Goal: Transaction & Acquisition: Book appointment/travel/reservation

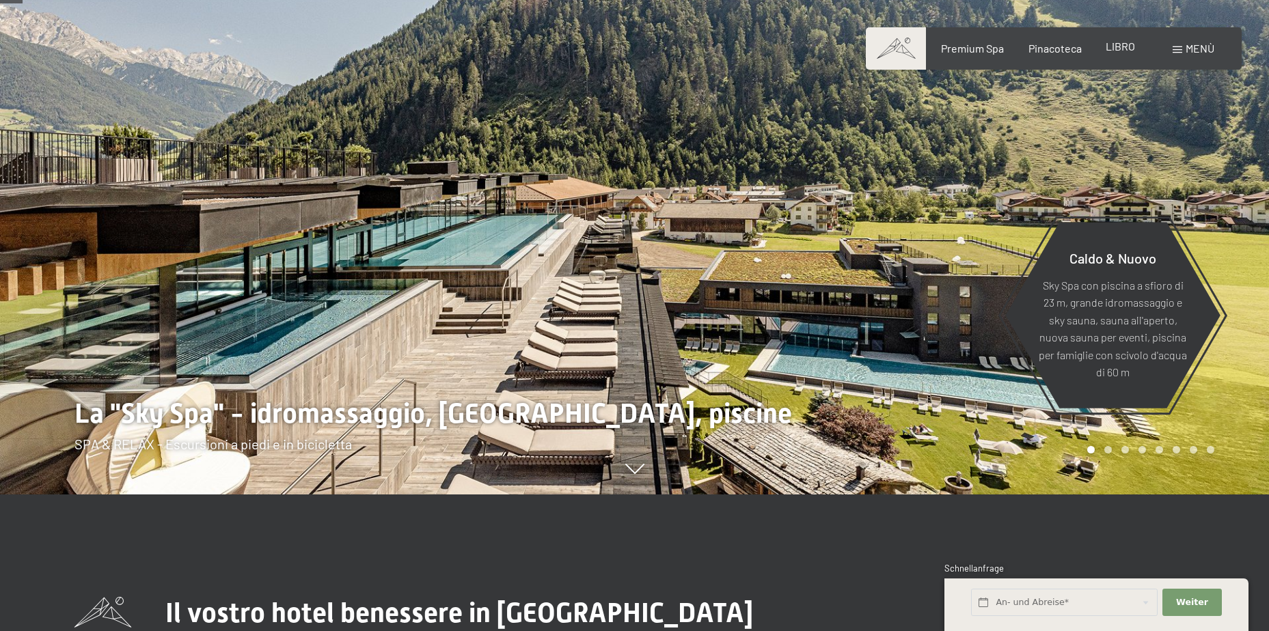
click at [1127, 47] on span "LIBRO" at bounding box center [1119, 46] width 29 height 13
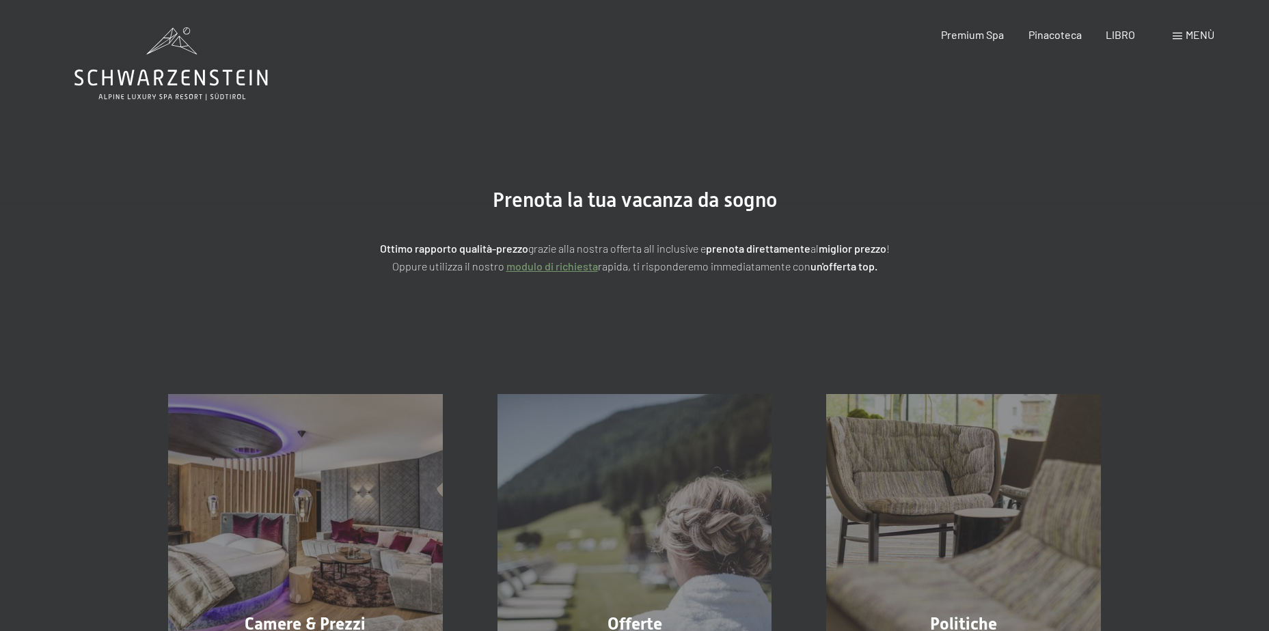
click at [1180, 33] on span at bounding box center [1177, 36] width 10 height 7
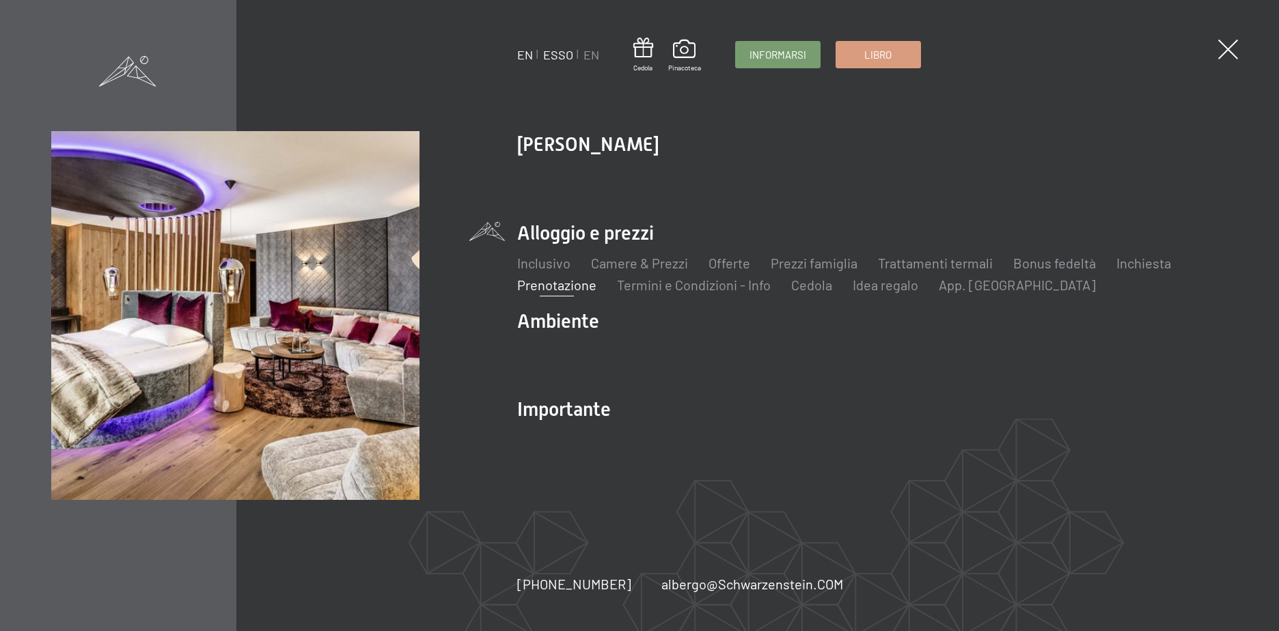
click at [553, 54] on link "ESSO" at bounding box center [558, 54] width 30 height 15
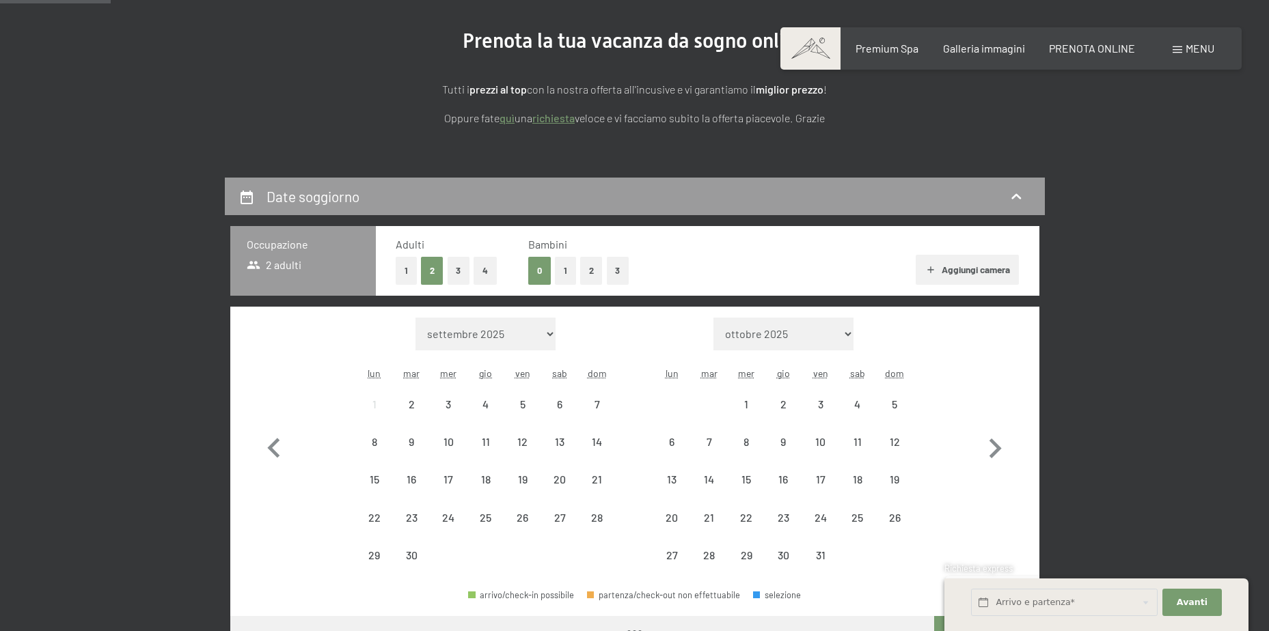
scroll to position [273, 0]
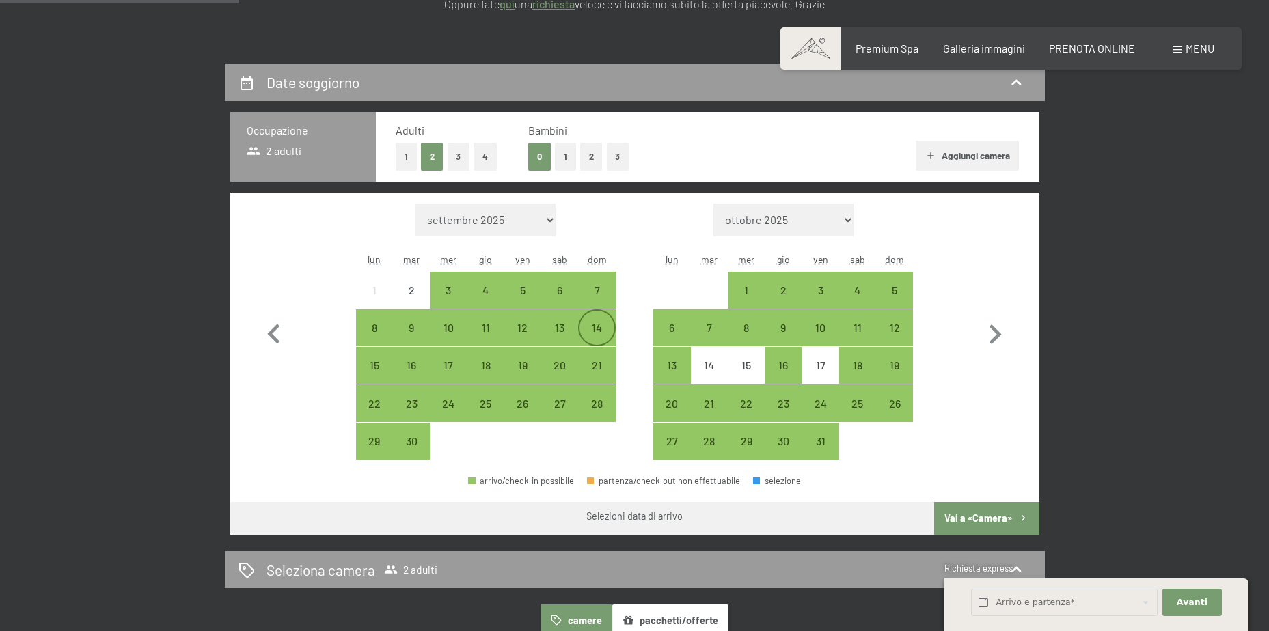
click at [590, 327] on div "14" at bounding box center [596, 339] width 34 height 34
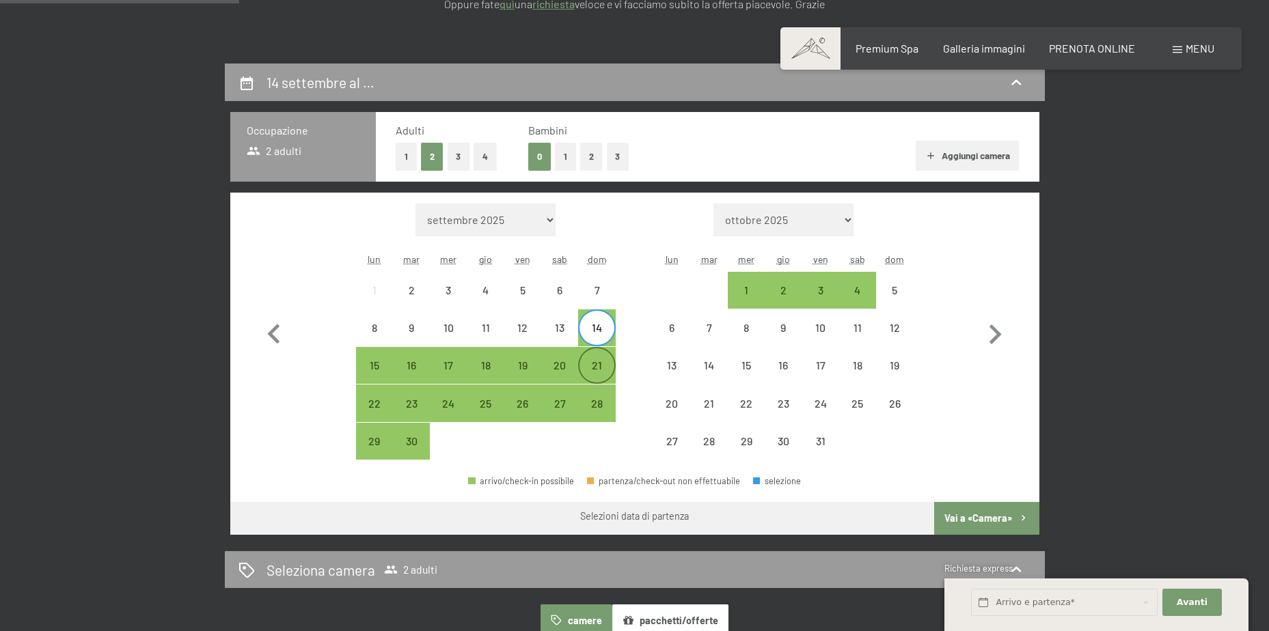
click at [594, 373] on div "21" at bounding box center [596, 377] width 34 height 34
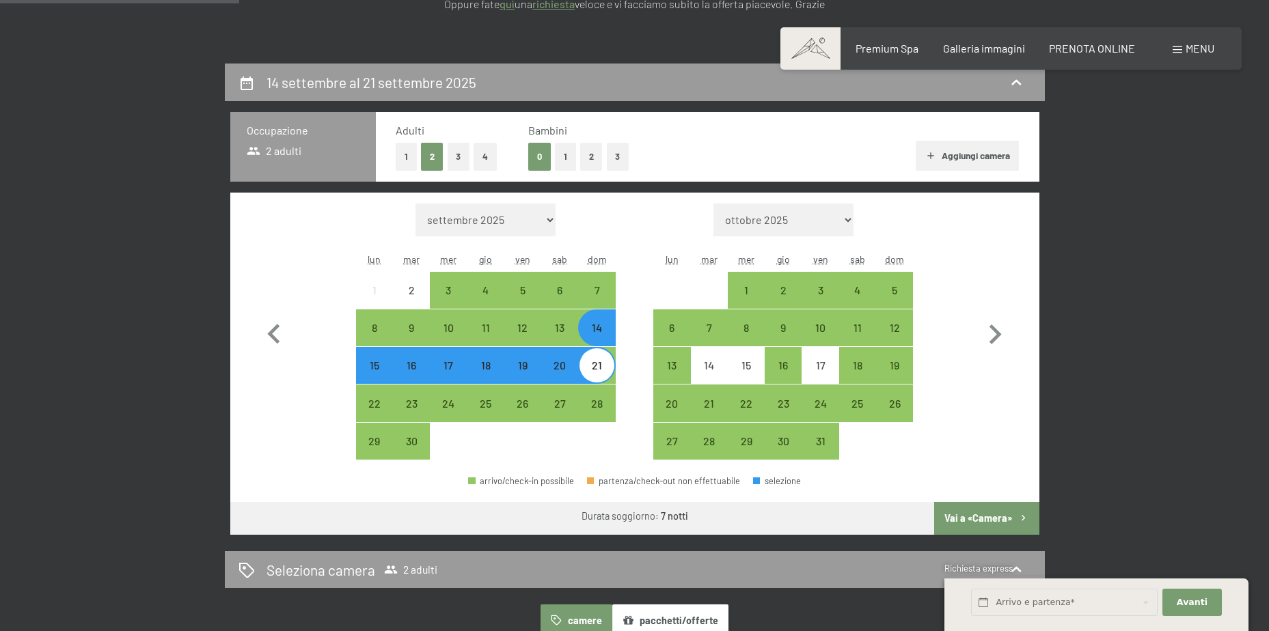
click at [970, 519] on button "Vai a «Camera»" at bounding box center [986, 518] width 105 height 33
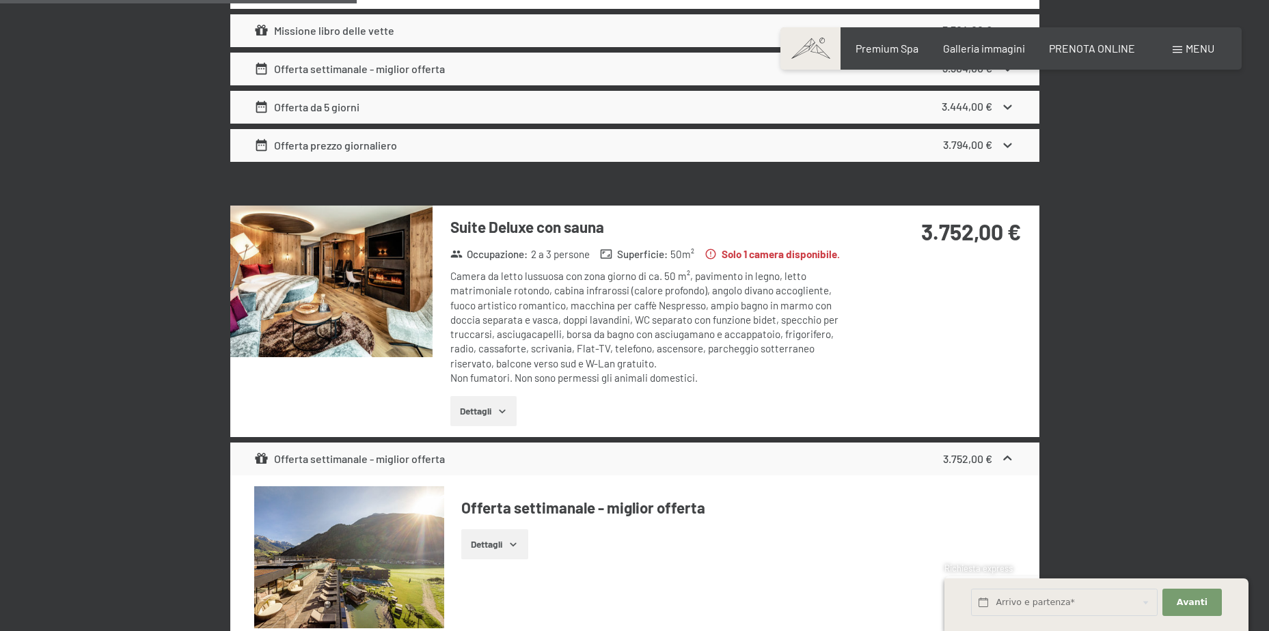
scroll to position [1771, 0]
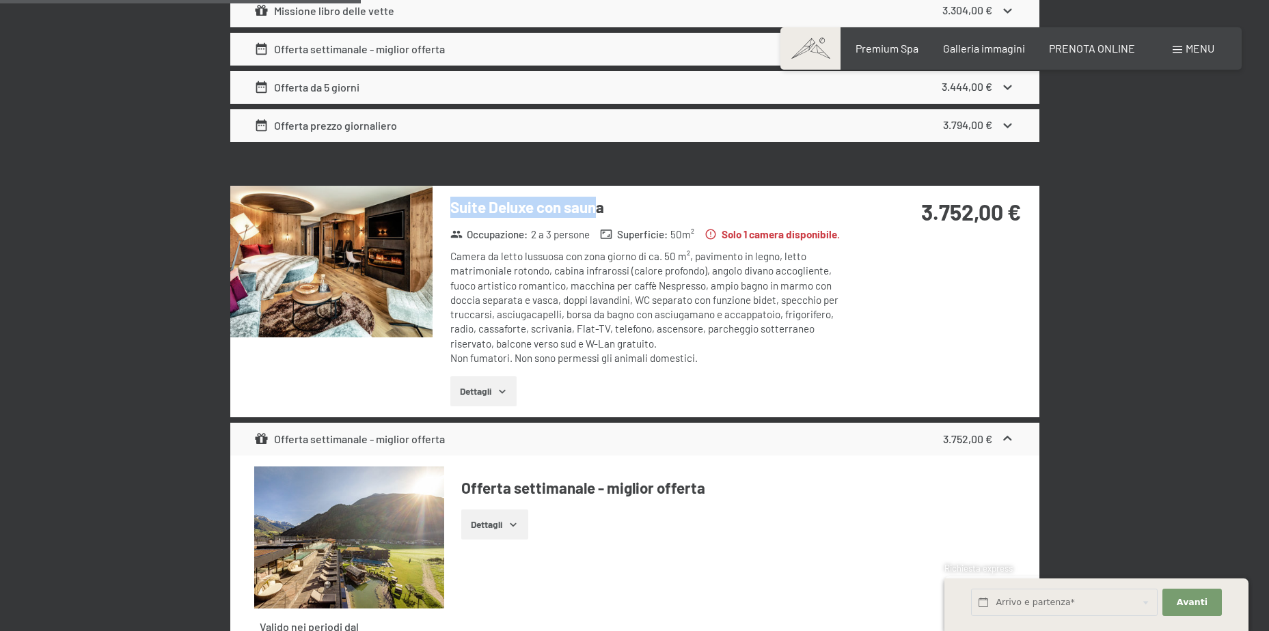
drag, startPoint x: 582, startPoint y: 210, endPoint x: 435, endPoint y: 210, distance: 146.9
click at [435, 210] on div "Suite Deluxe con sauna Occupazione : 2 a 3 persone Superficie : 50 m² Solo 1 ca…" at bounding box center [644, 302] width 425 height 232
drag, startPoint x: 435, startPoint y: 210, endPoint x: 448, endPoint y: 212, distance: 13.1
click at [448, 212] on div "Suite Deluxe con sauna Occupazione : 2 a 3 persone Superficie : 50 m² Solo 1 ca…" at bounding box center [644, 302] width 425 height 232
click at [857, 307] on div "Suite Deluxe con sauna Occupazione : 2 a 3 persone Superficie : 50 m² Solo 1 ca…" at bounding box center [634, 302] width 809 height 232
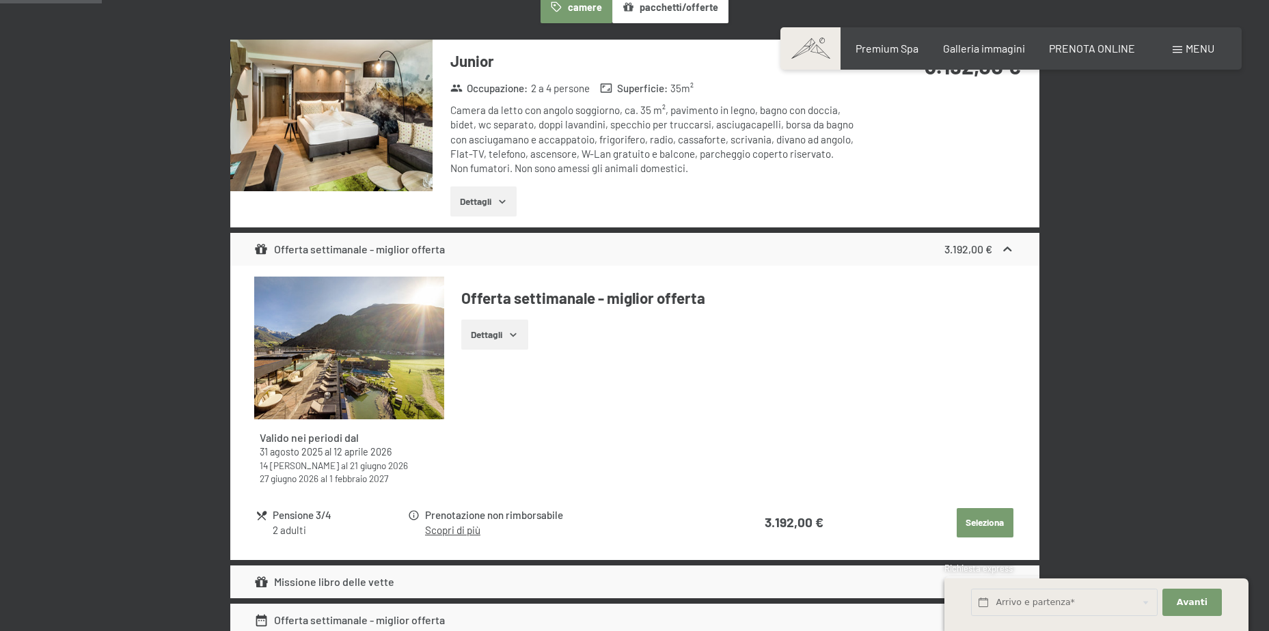
scroll to position [337, 0]
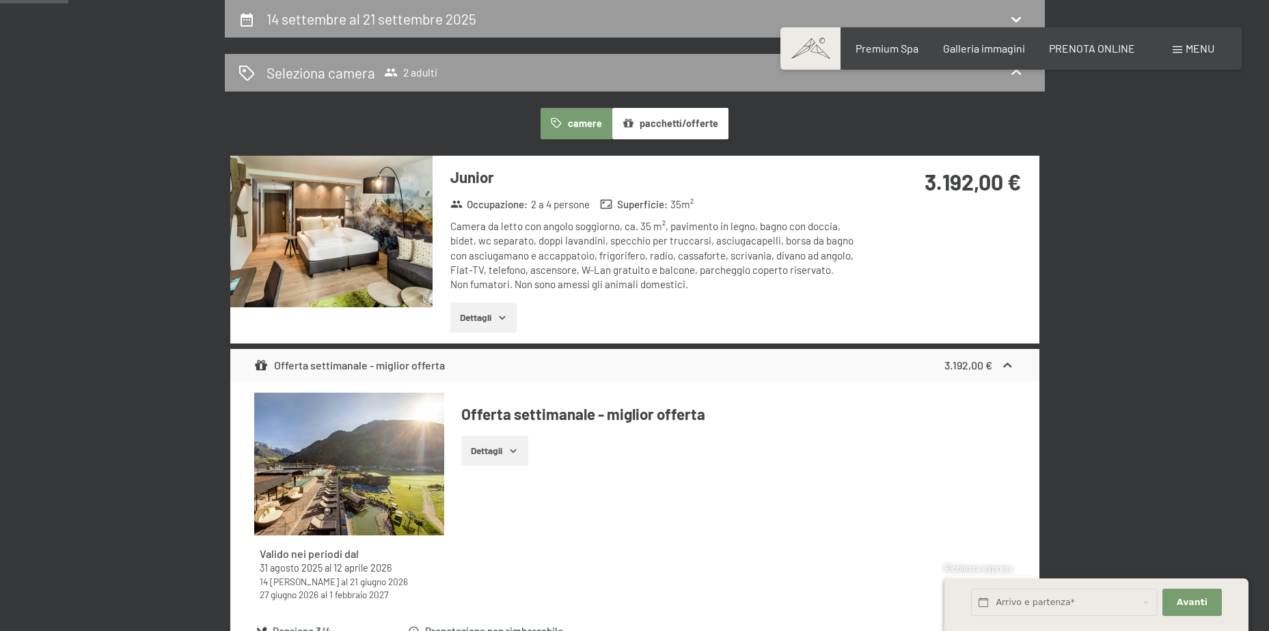
click at [400, 222] on img at bounding box center [331, 232] width 202 height 152
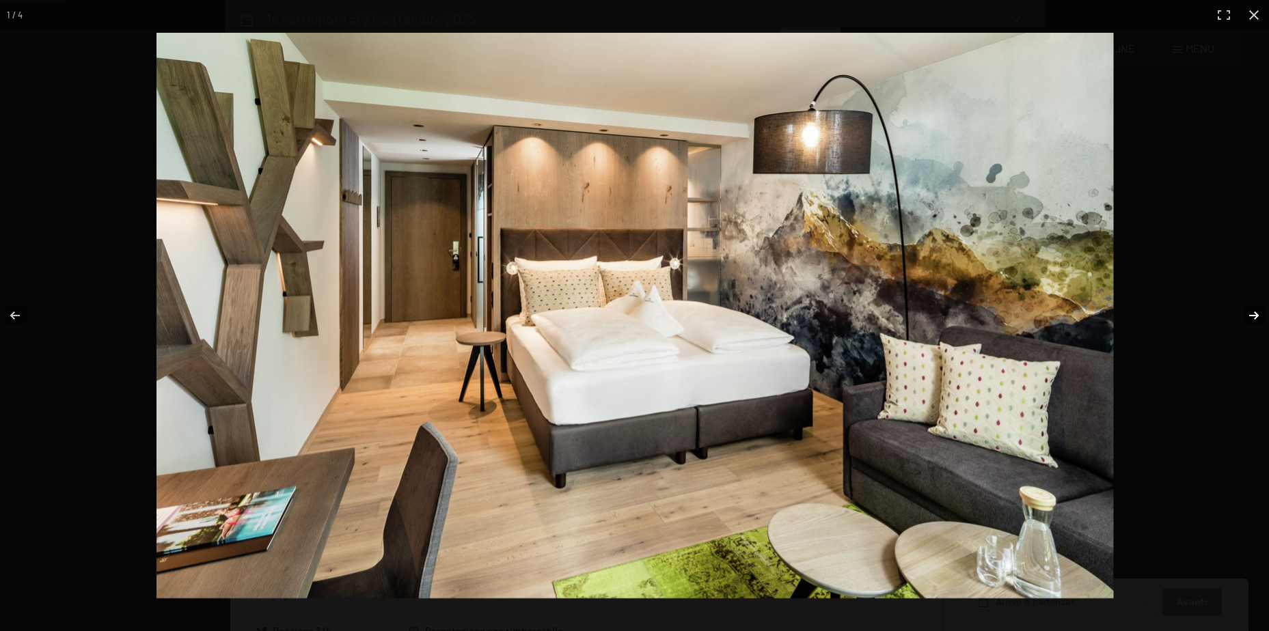
click at [1254, 312] on button "button" at bounding box center [1245, 315] width 48 height 68
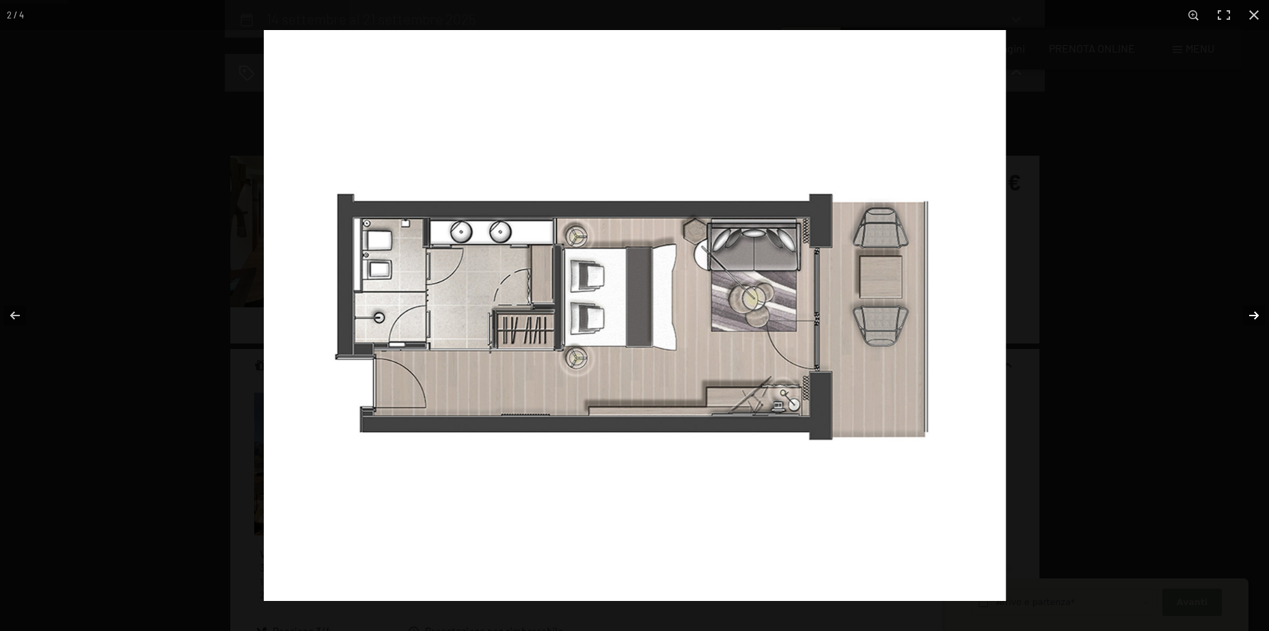
click at [1254, 312] on button "button" at bounding box center [1245, 315] width 48 height 68
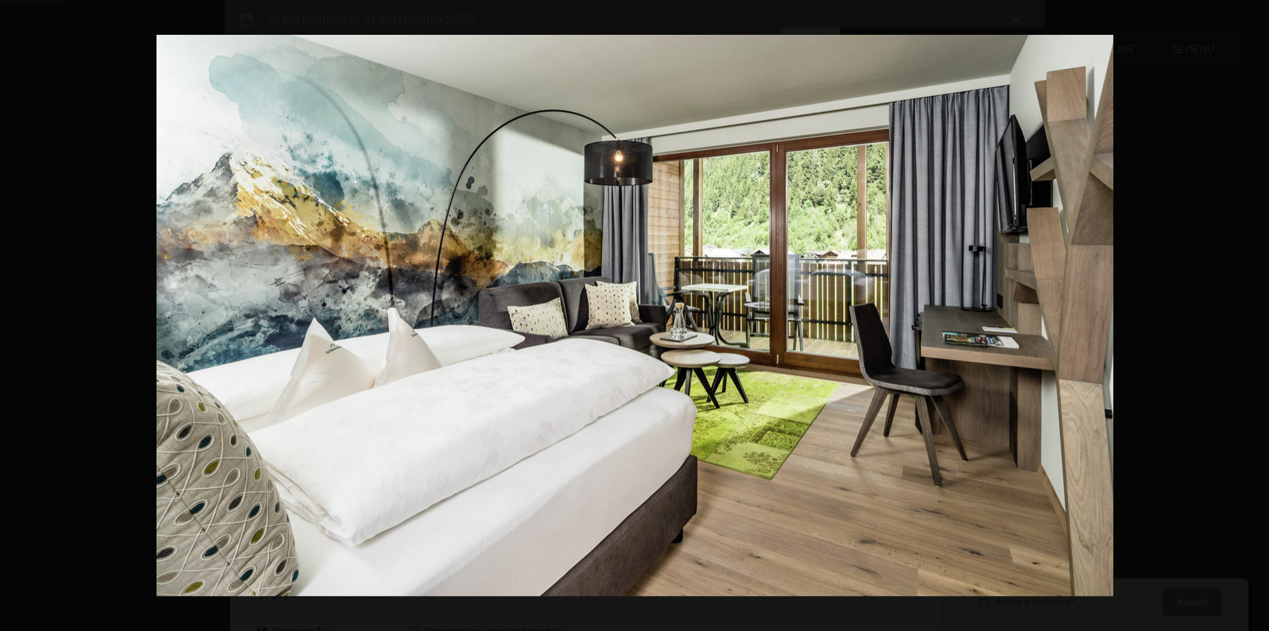
click at [1254, 312] on button "button" at bounding box center [1245, 315] width 48 height 68
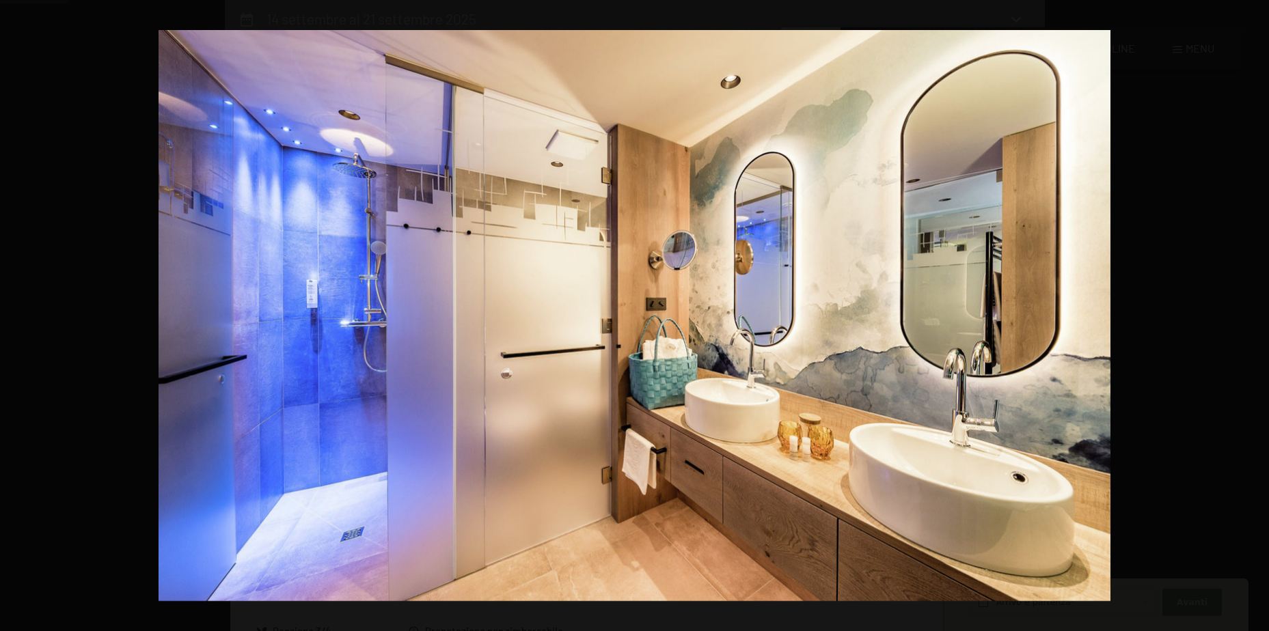
click at [1254, 312] on button "button" at bounding box center [1245, 315] width 48 height 68
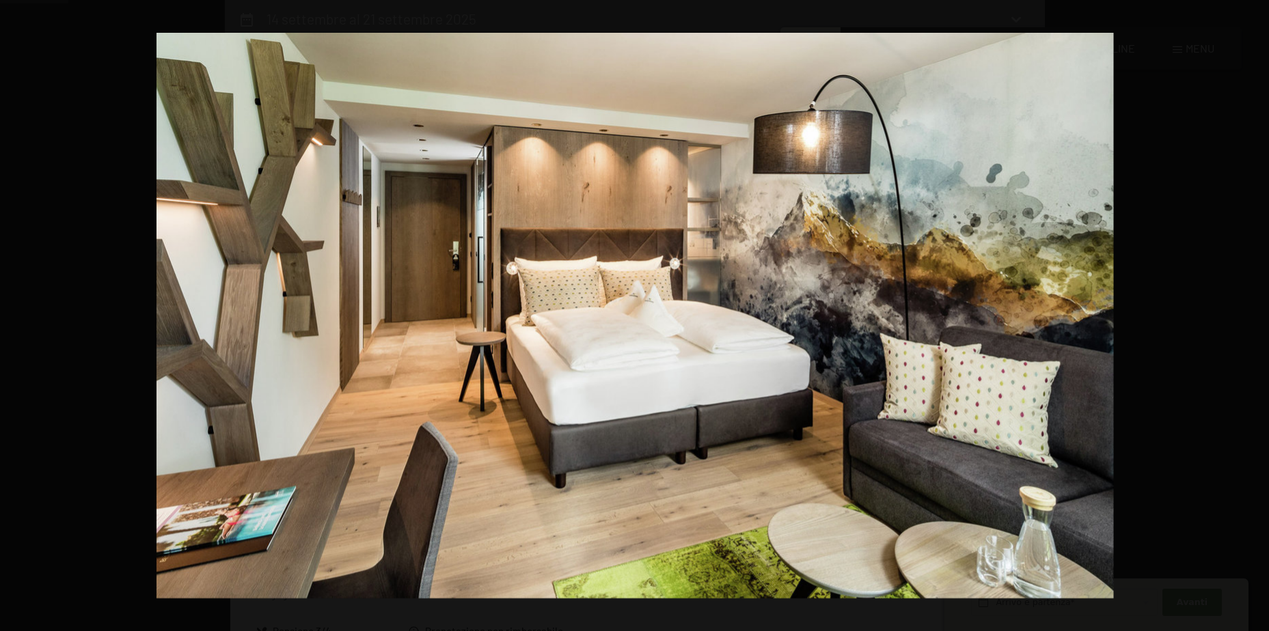
click at [1254, 312] on button "button" at bounding box center [1245, 315] width 48 height 68
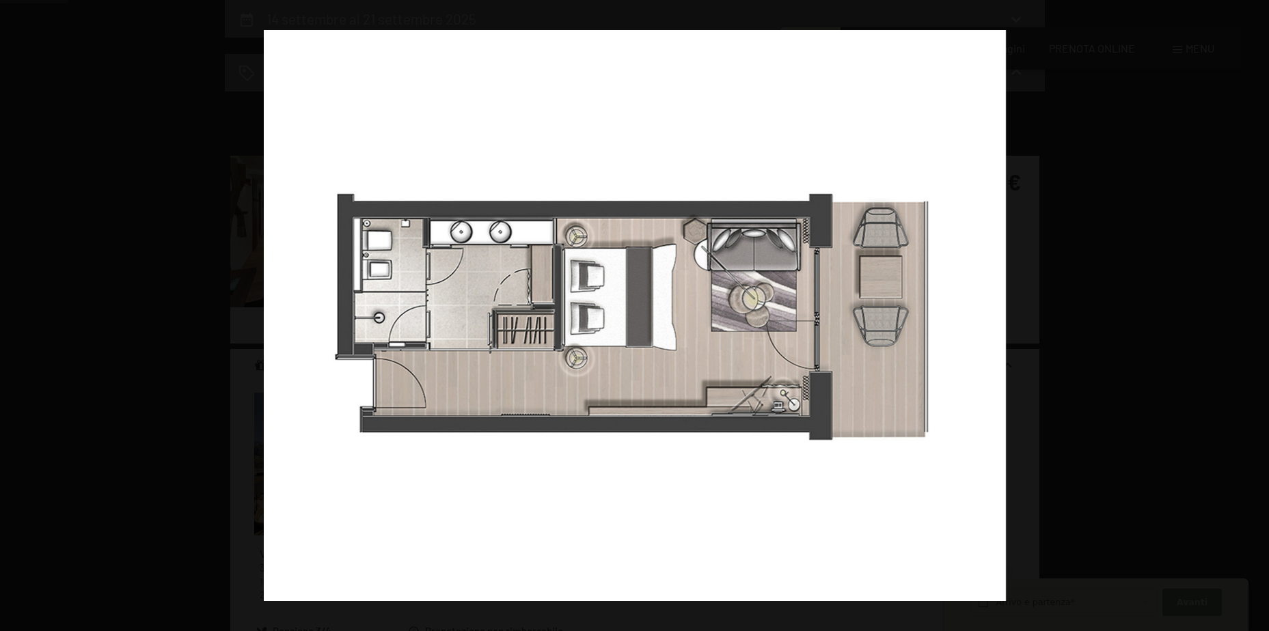
click at [1254, 312] on button "button" at bounding box center [1245, 315] width 48 height 68
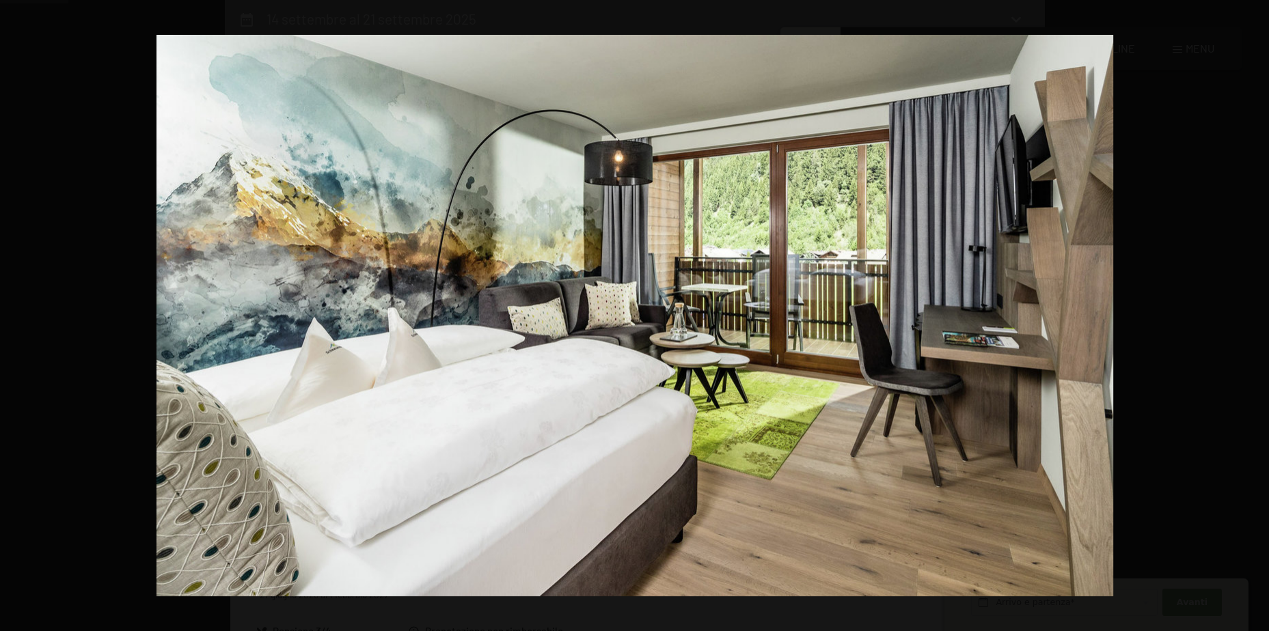
click at [1254, 312] on button "button" at bounding box center [1245, 315] width 48 height 68
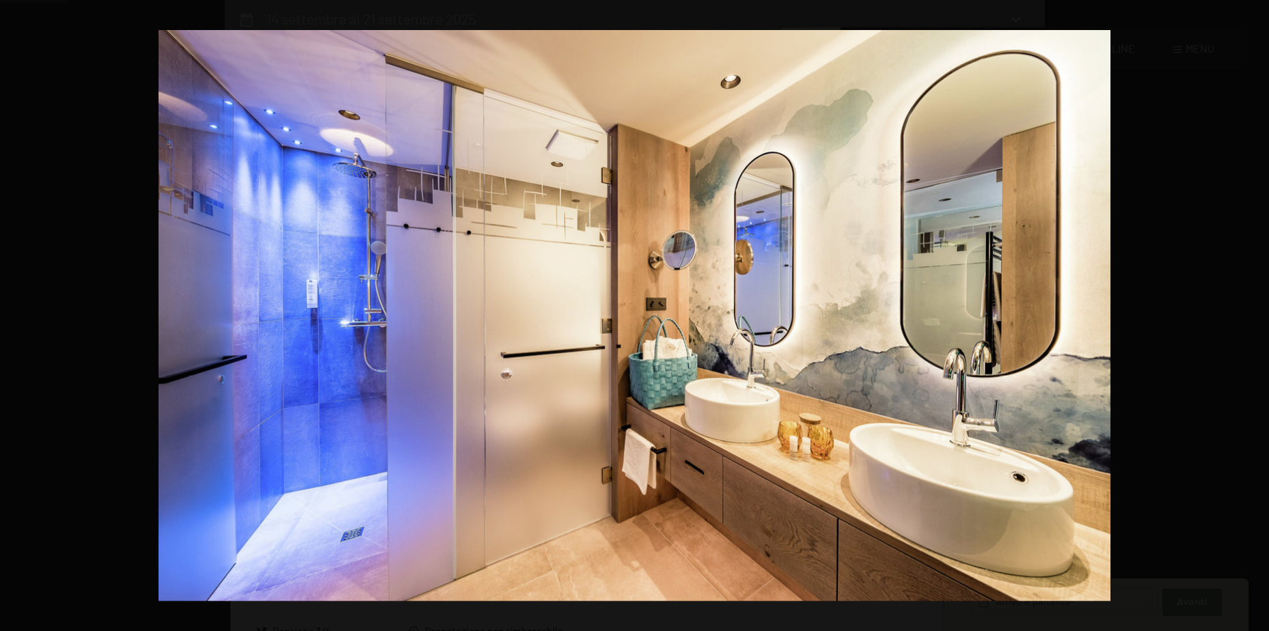
click at [1254, 312] on button "button" at bounding box center [1245, 315] width 48 height 68
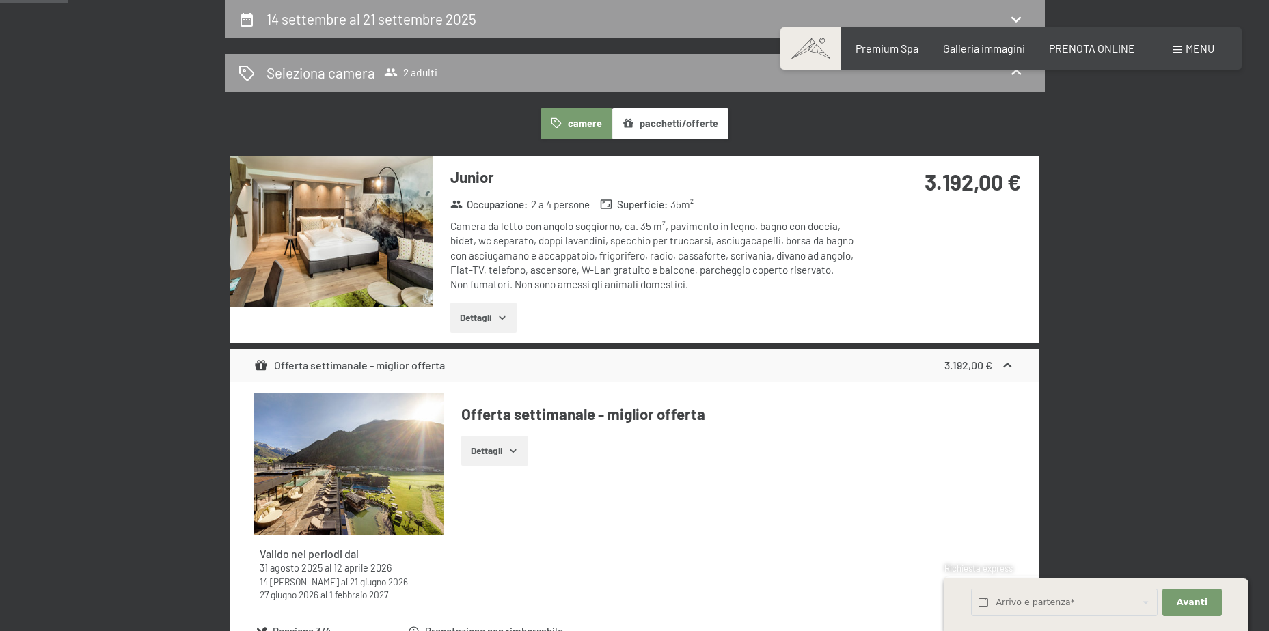
click at [0, 0] on button "button" at bounding box center [0, 0] width 0 height 0
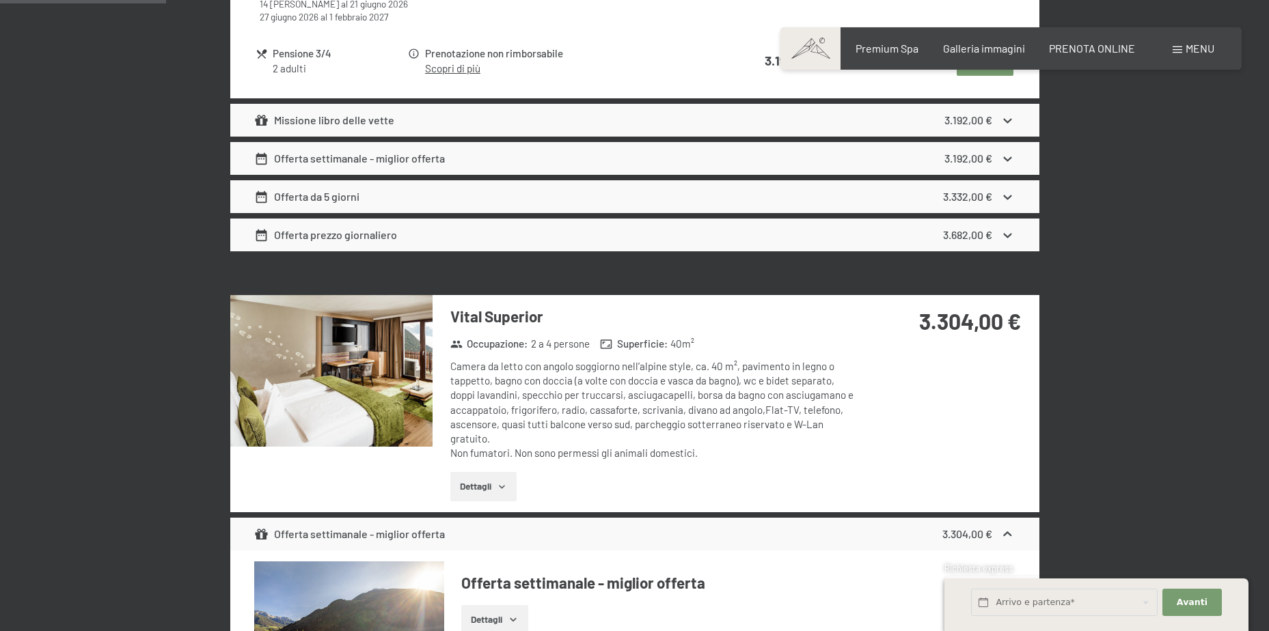
scroll to position [1088, 0]
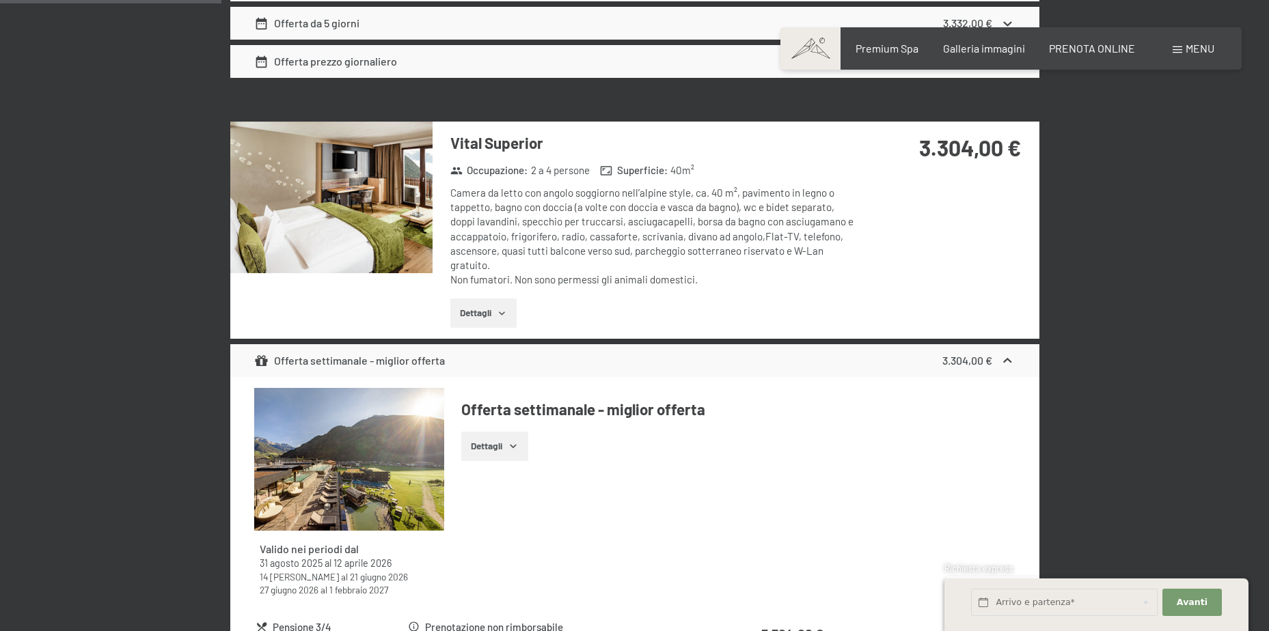
click at [341, 210] on img at bounding box center [331, 198] width 202 height 152
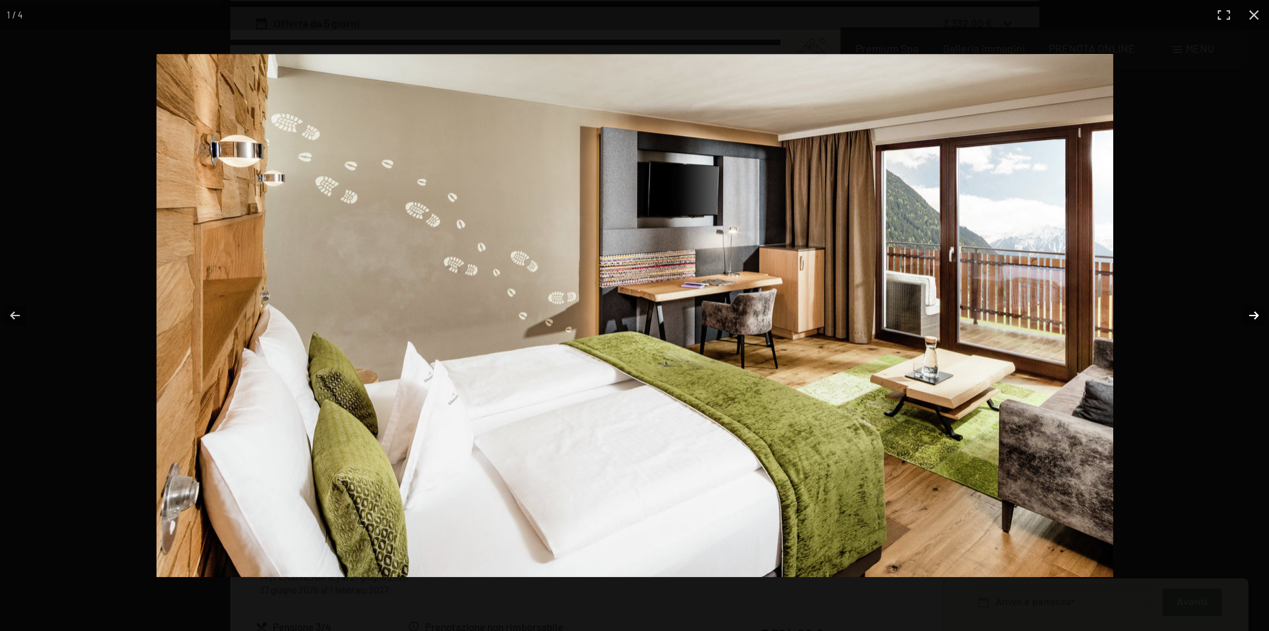
click at [1246, 314] on button "button" at bounding box center [1245, 315] width 48 height 68
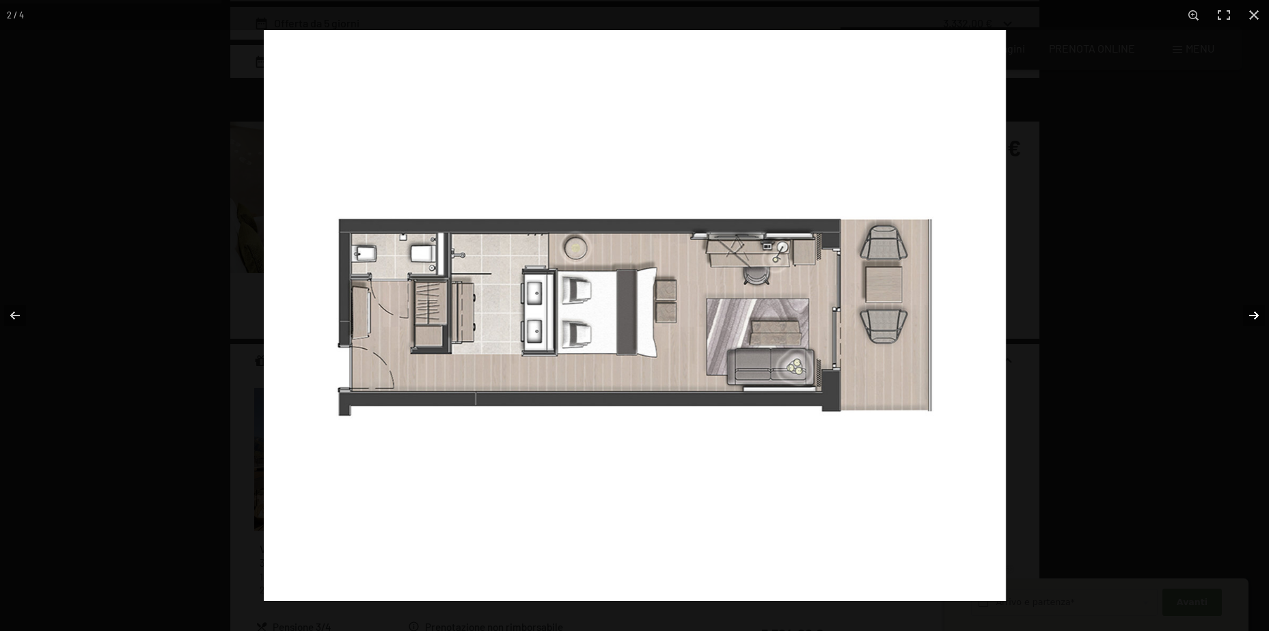
click at [1246, 314] on button "button" at bounding box center [1245, 315] width 48 height 68
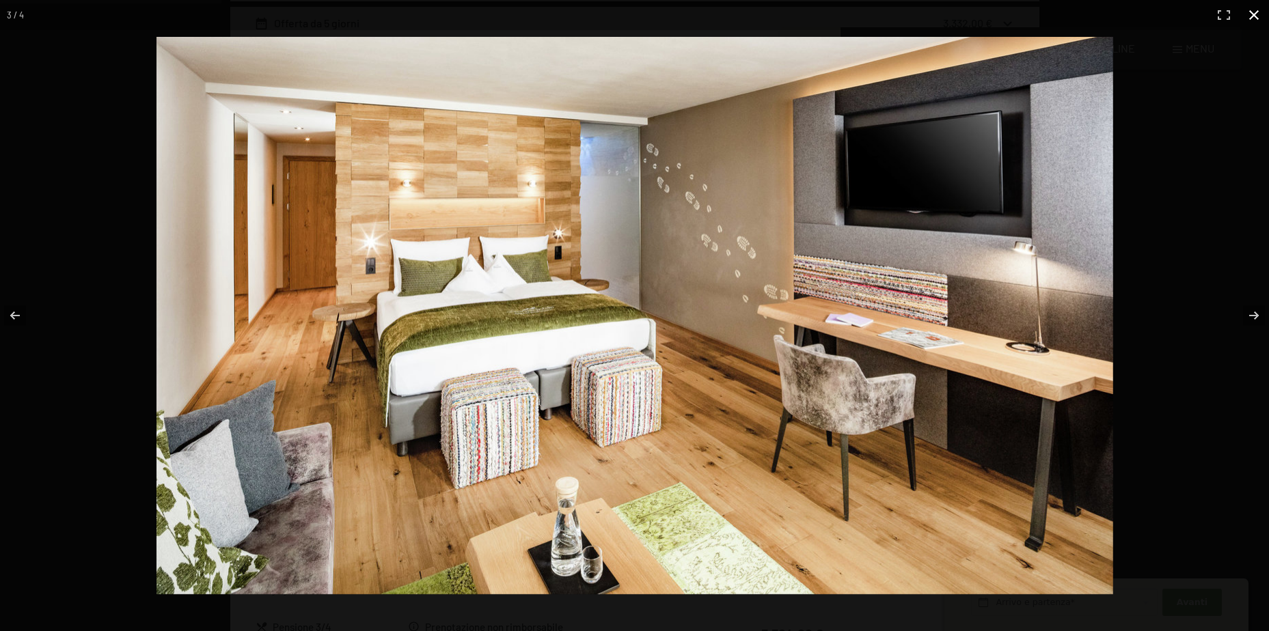
click at [1254, 16] on button "button" at bounding box center [1254, 15] width 30 height 30
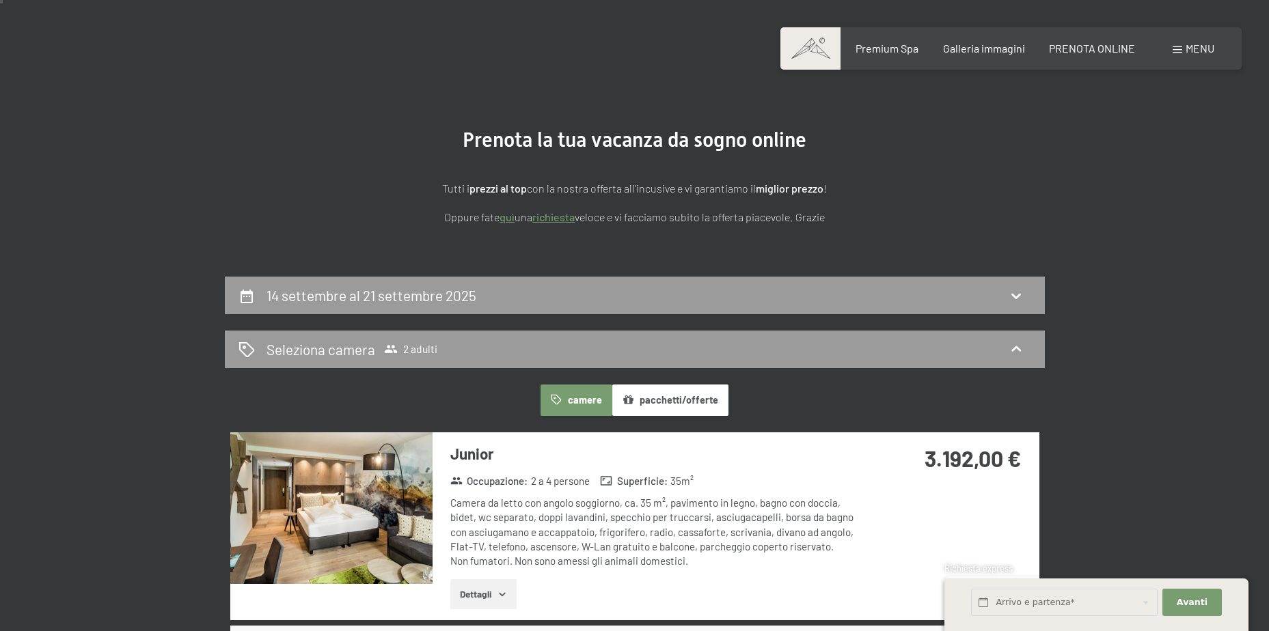
scroll to position [0, 0]
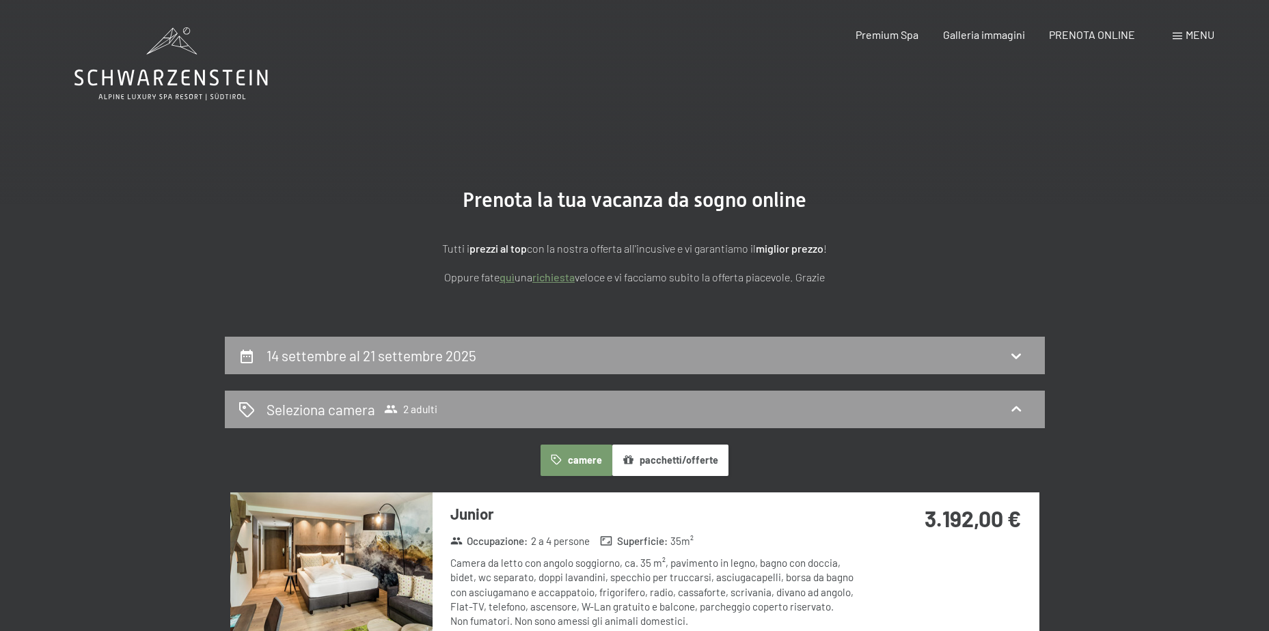
click at [184, 80] on icon at bounding box center [170, 63] width 193 height 73
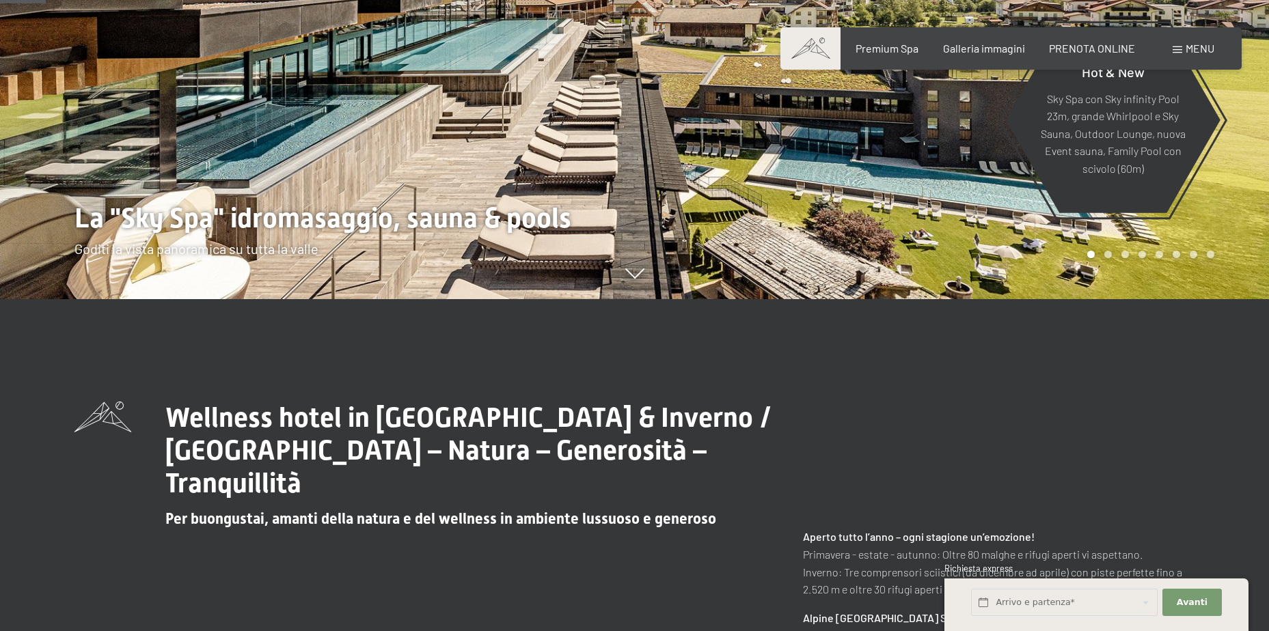
scroll to position [410, 0]
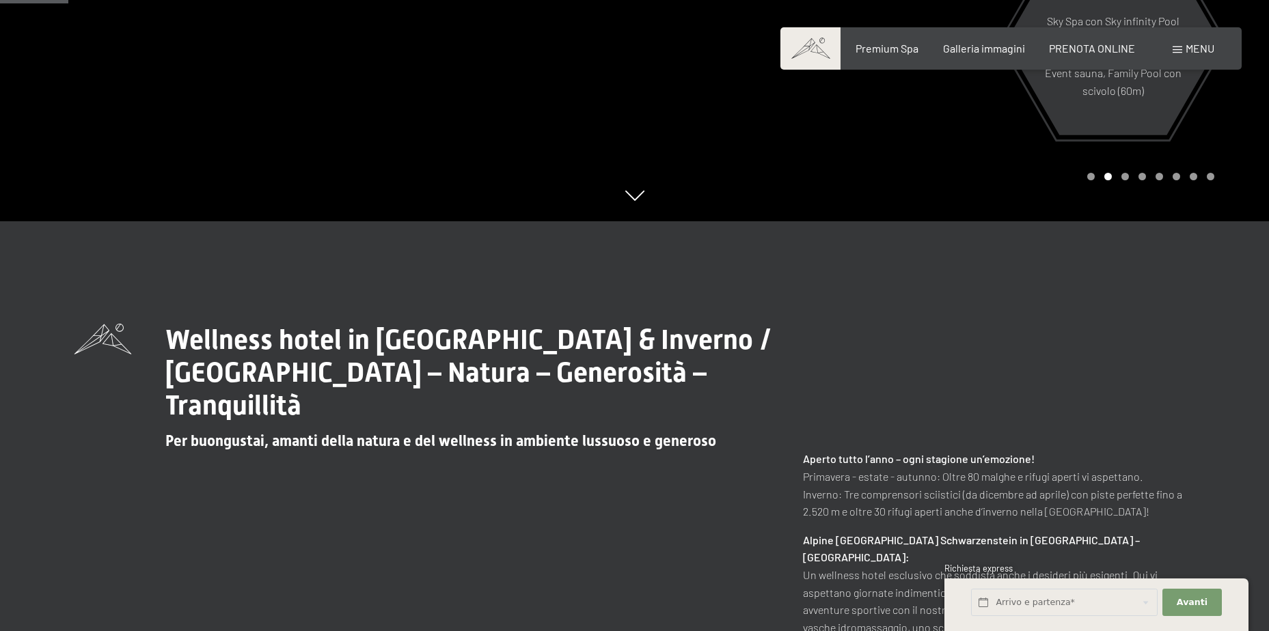
drag, startPoint x: 299, startPoint y: 406, endPoint x: 141, endPoint y: 337, distance: 172.9
click at [141, 337] on div "Wellness hotel in Alto Adige / Estate & Inverno / Luxury SPA Resort – Natura – …" at bounding box center [432, 387] width 717 height 126
click at [378, 402] on h1 "Wellness hotel in [GEOGRAPHIC_DATA] & Inverno / [GEOGRAPHIC_DATA] – Natura – Ge…" at bounding box center [478, 373] width 626 height 98
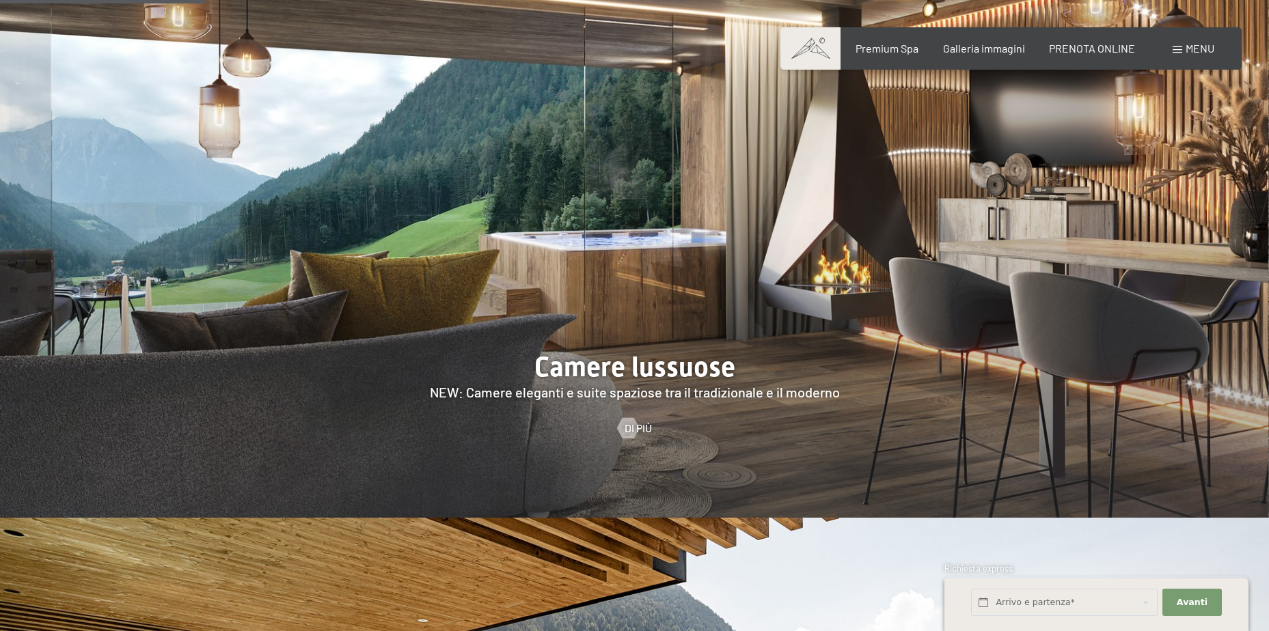
scroll to position [1503, 0]
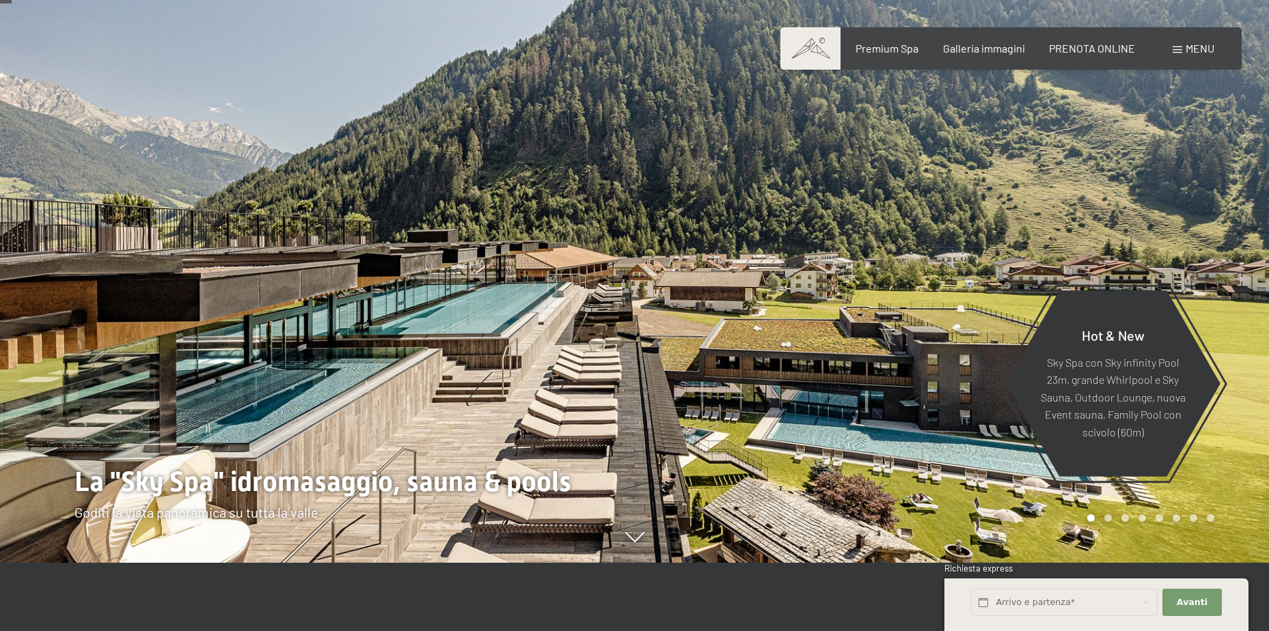
scroll to position [68, 0]
click at [1174, 46] on span at bounding box center [1177, 49] width 10 height 7
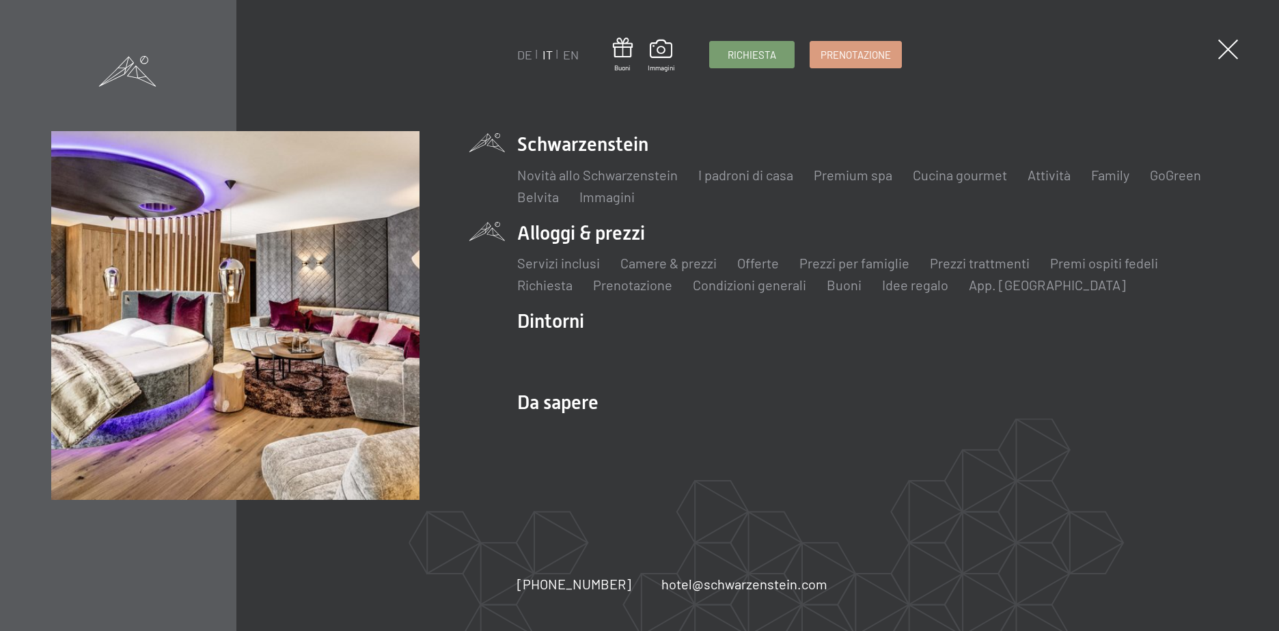
click at [559, 236] on li "Alloggi & prezzi Servizi inclusi Camere & prezzi Lista Offerte Lista Prezzi per…" at bounding box center [872, 257] width 710 height 74
click at [756, 264] on link "Offerte" at bounding box center [758, 263] width 42 height 16
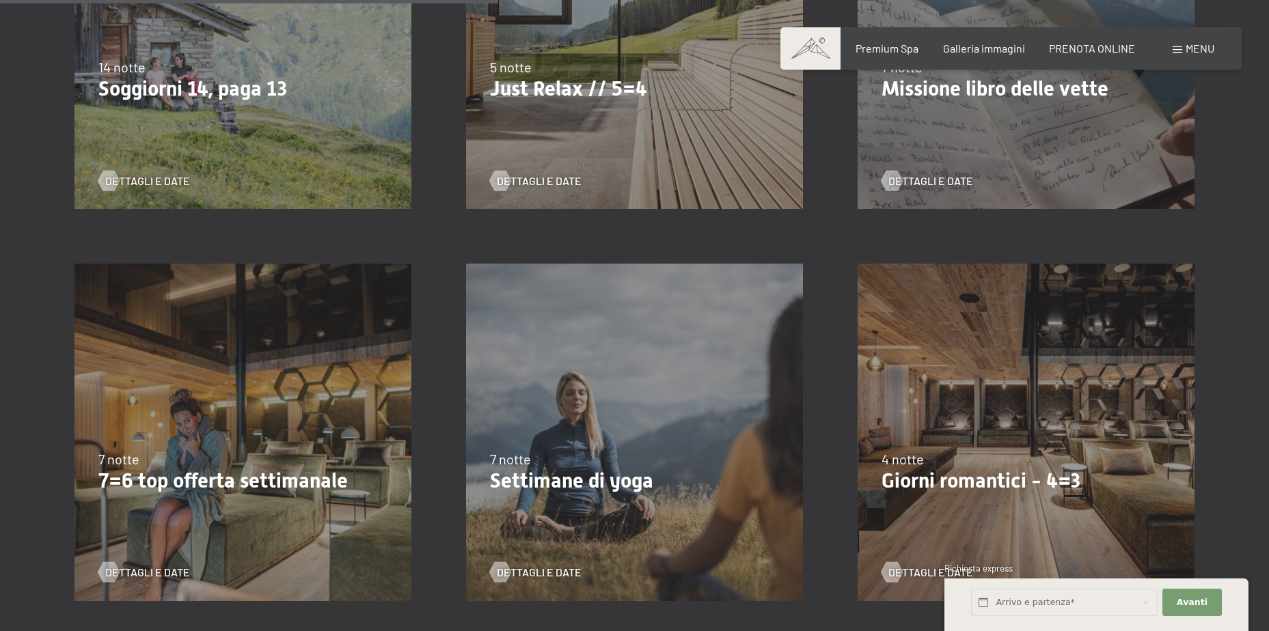
scroll to position [1093, 0]
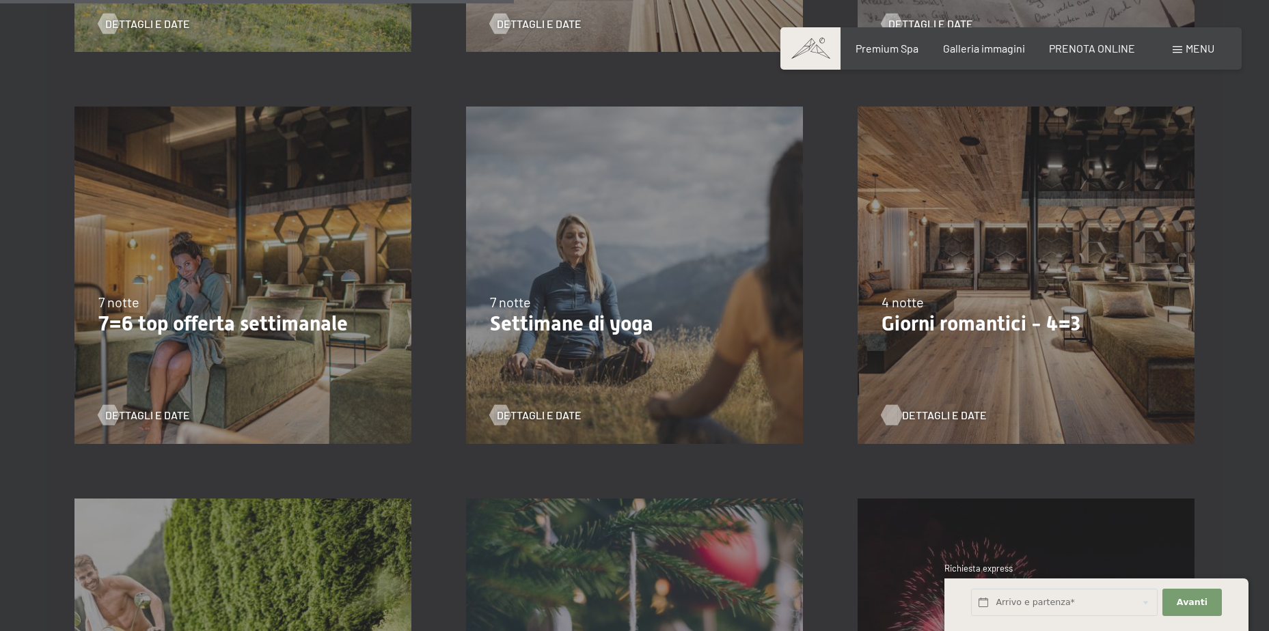
click at [963, 413] on span "Dettagli e Date" at bounding box center [944, 415] width 85 height 15
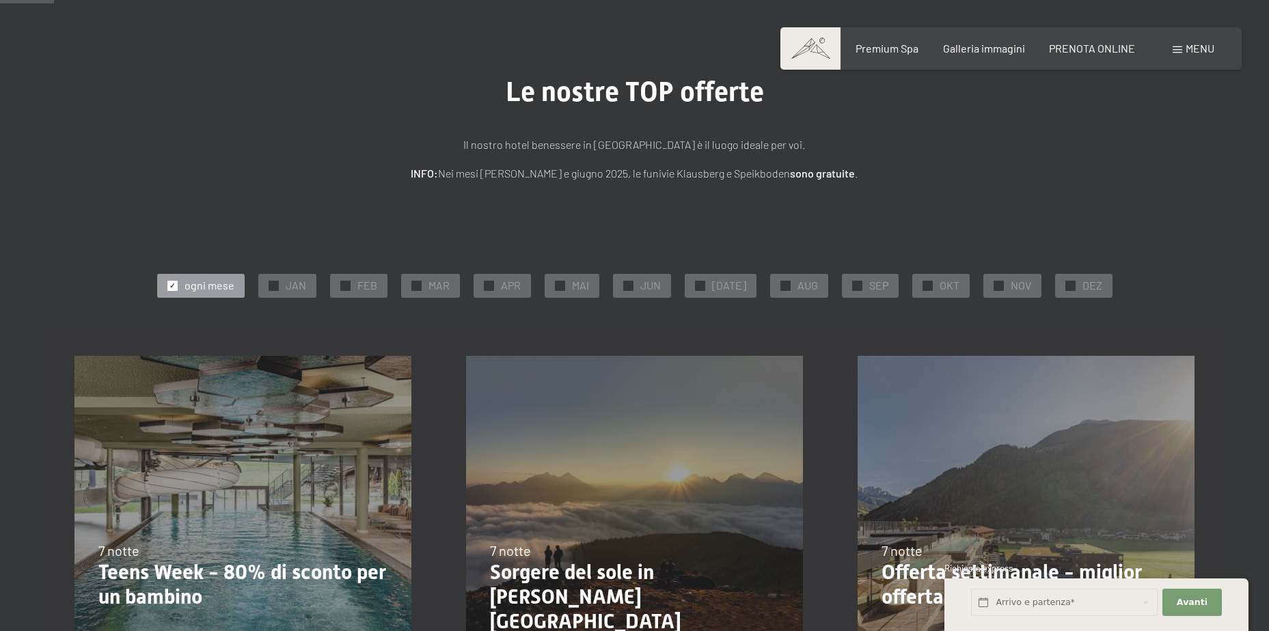
scroll to position [0, 0]
